Goal: Transaction & Acquisition: Purchase product/service

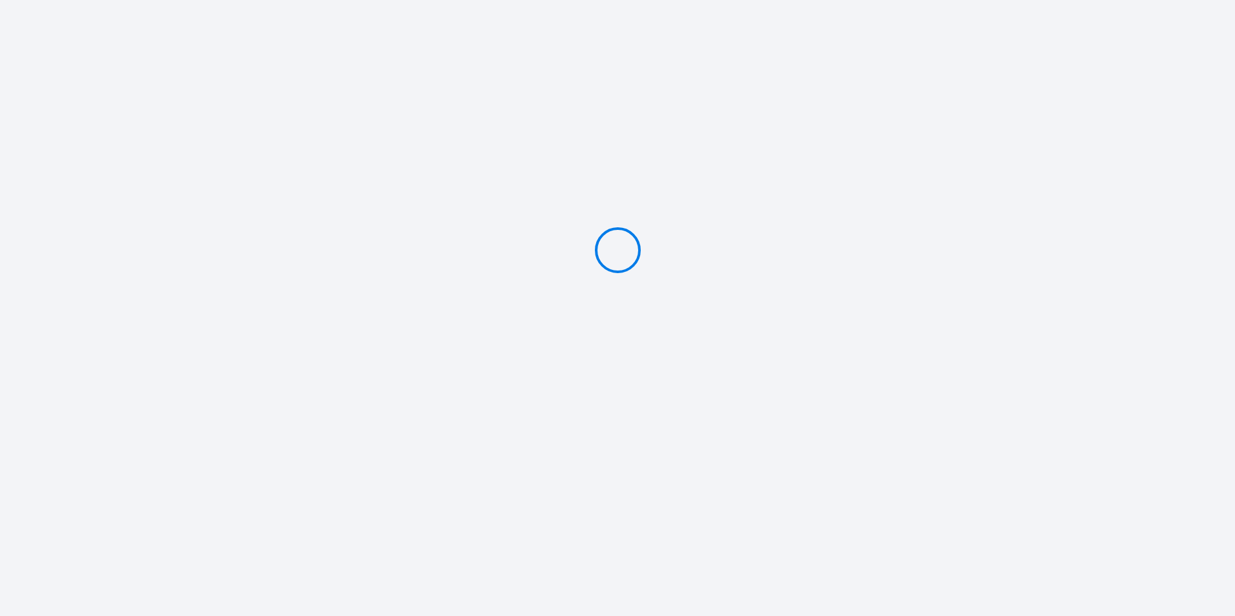
type input "Caution 300 €"
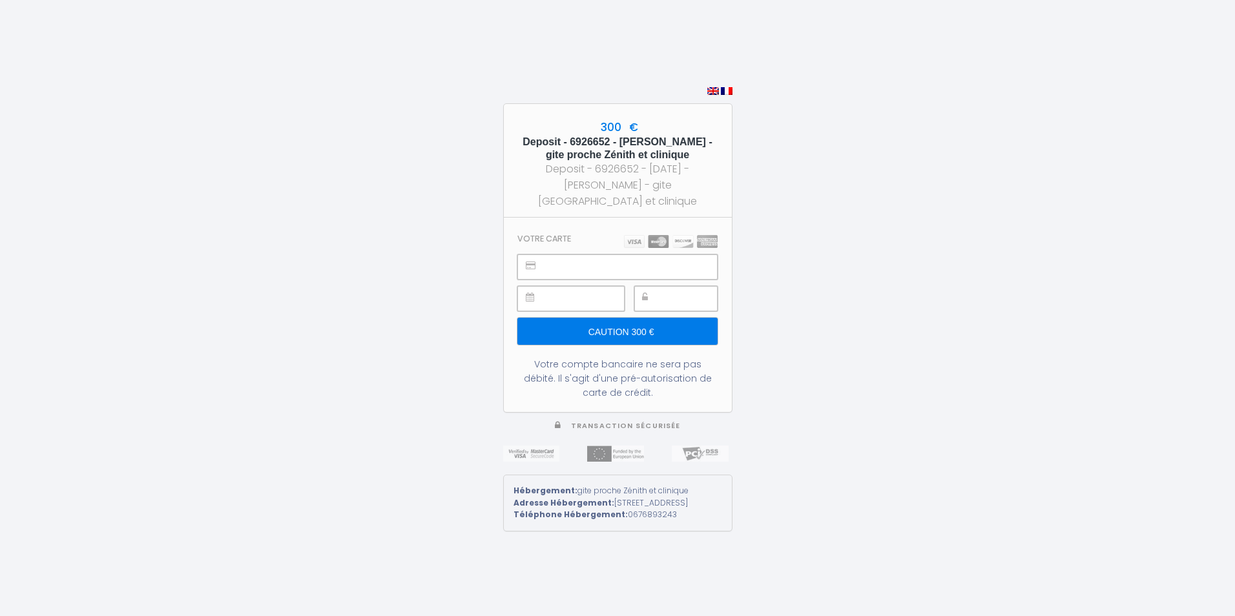
click at [624, 327] on input "Caution 300 €" at bounding box center [617, 331] width 200 height 27
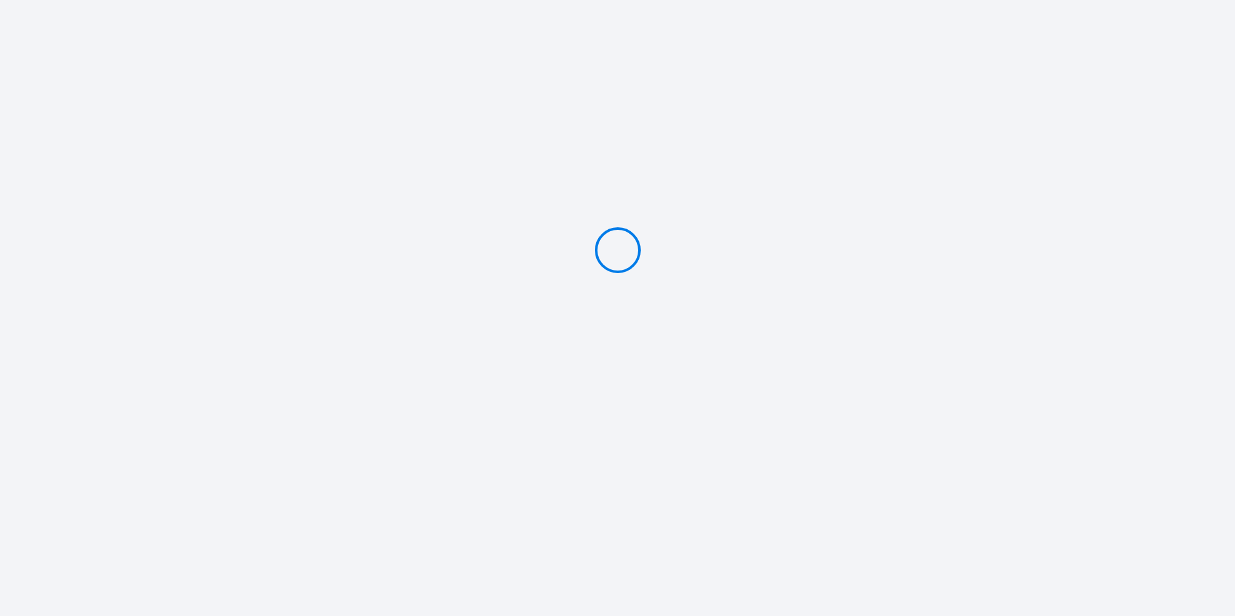
type input "Caution 300 €"
